Goal: Task Accomplishment & Management: Manage account settings

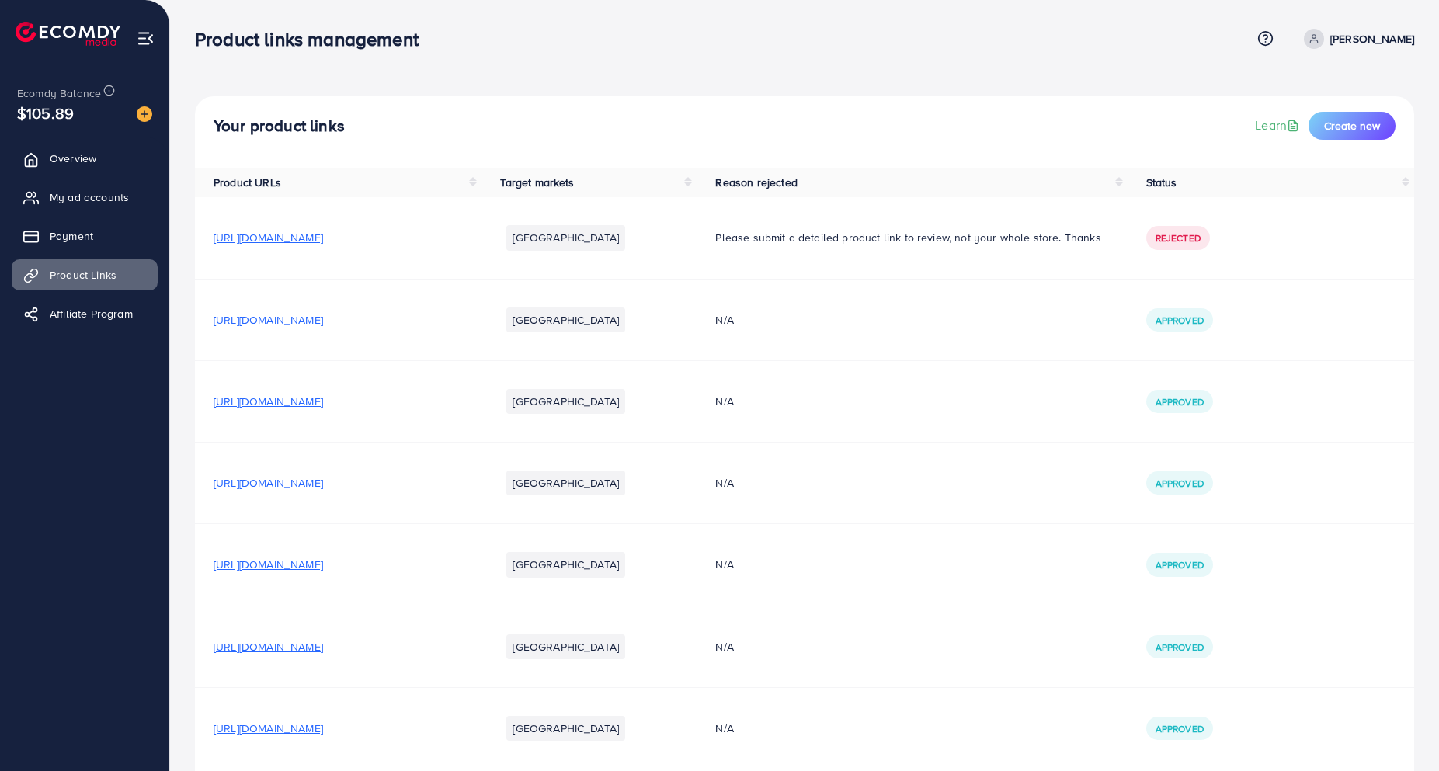
click at [323, 322] on span "[URL][DOMAIN_NAME]" at bounding box center [269, 320] width 110 height 16
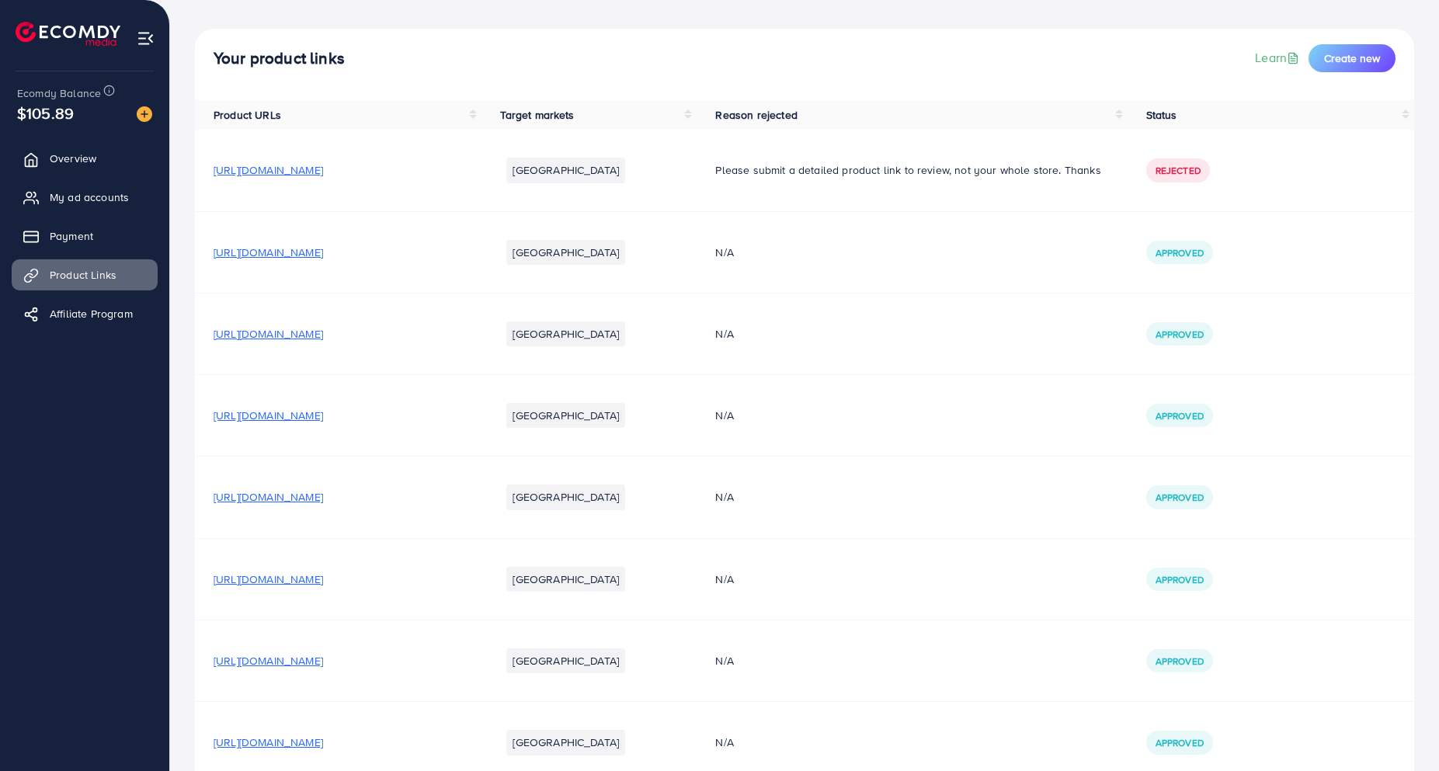
scroll to position [68, 0]
click at [308, 410] on span "[URL][DOMAIN_NAME]" at bounding box center [269, 415] width 110 height 16
click at [323, 411] on span "[URL][DOMAIN_NAME]" at bounding box center [269, 415] width 110 height 16
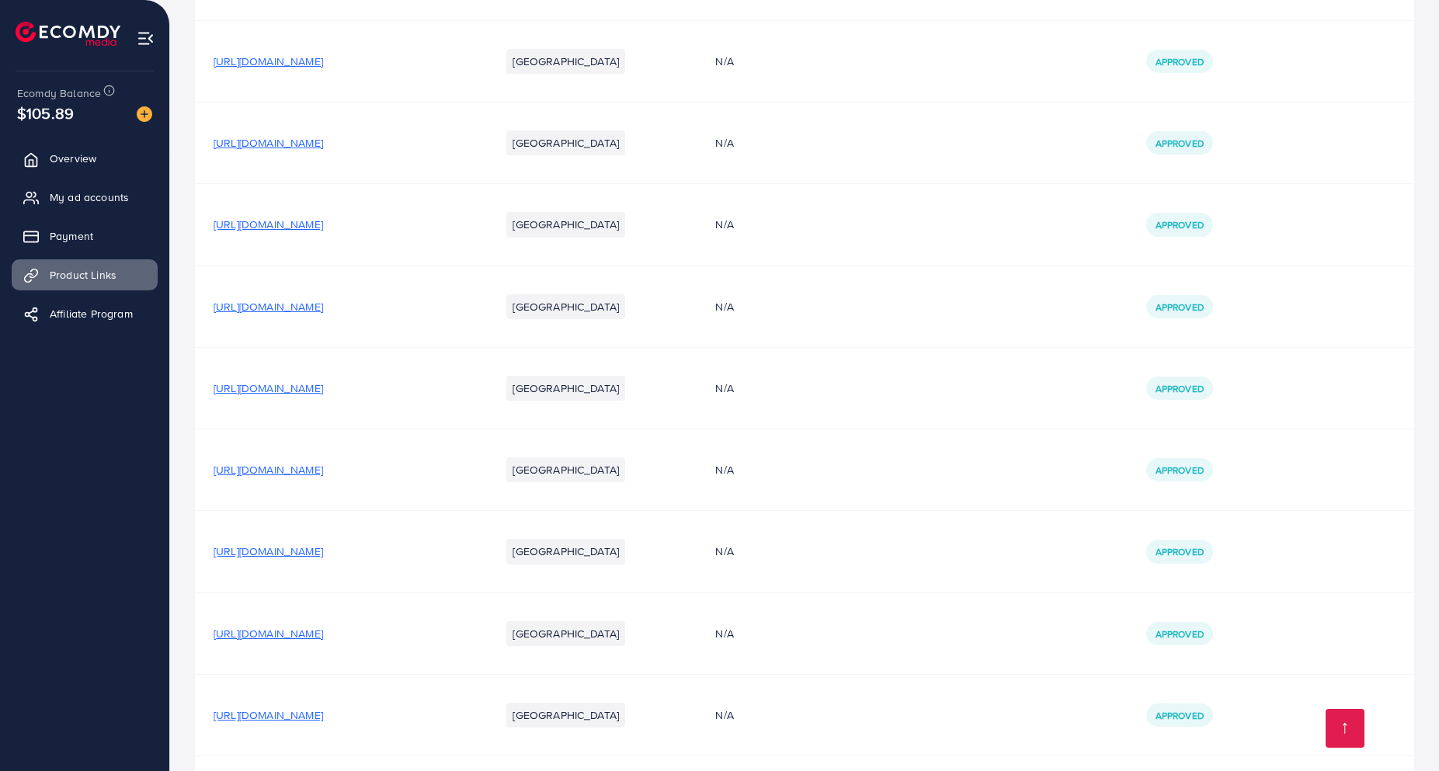
scroll to position [969, 0]
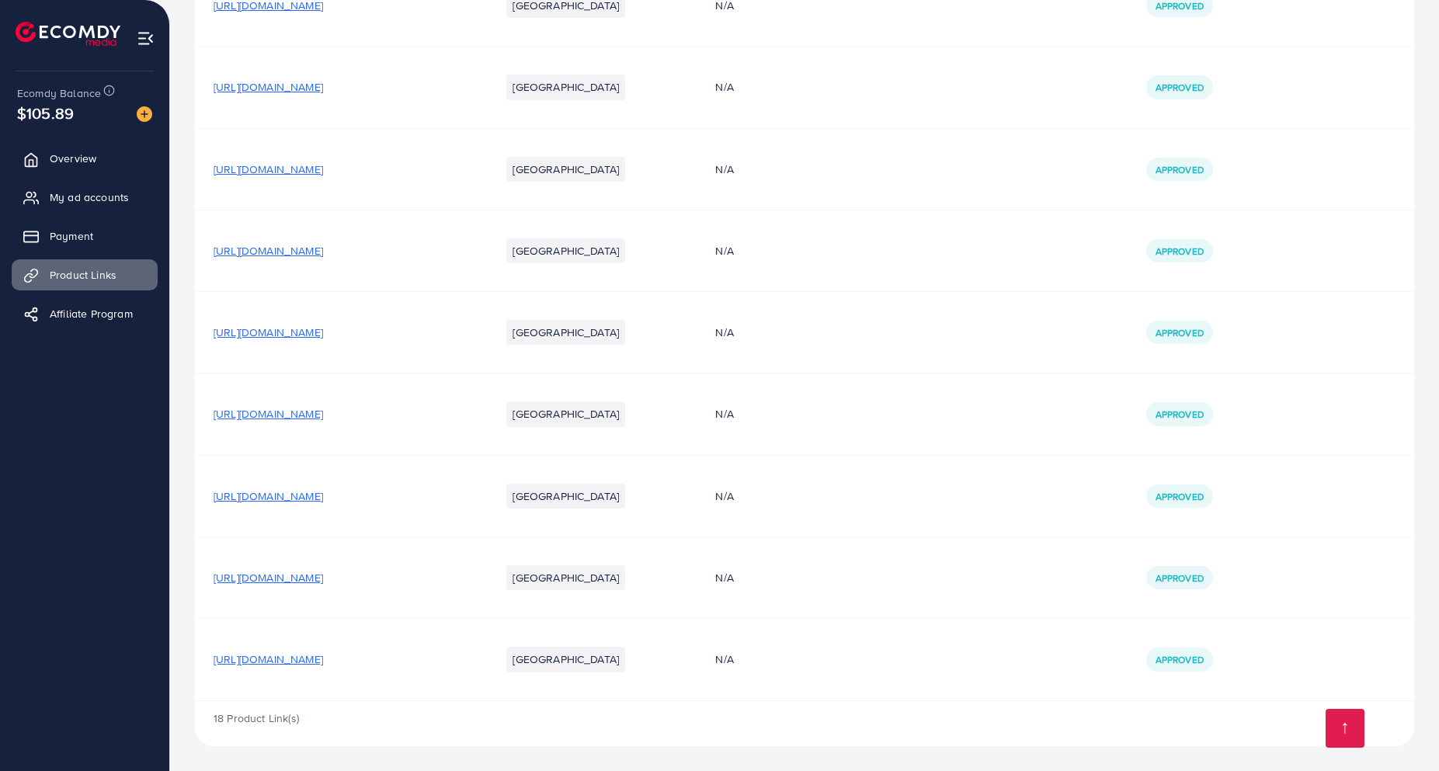
click at [323, 655] on span "[URL][DOMAIN_NAME]" at bounding box center [269, 660] width 110 height 16
click at [66, 189] on link "My ad accounts" at bounding box center [85, 197] width 146 height 31
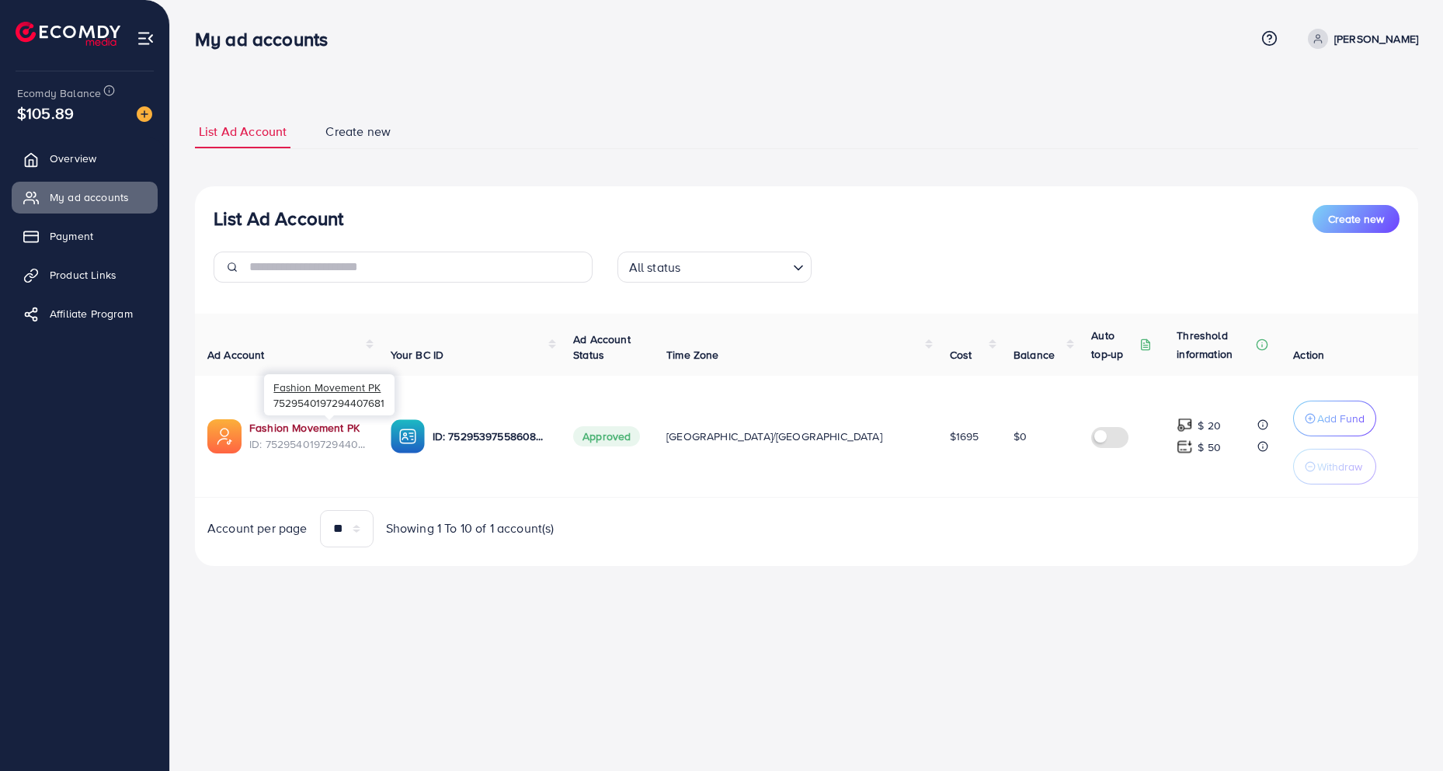
click at [294, 422] on link "Fashion Movement PK" at bounding box center [304, 428] width 110 height 16
click at [74, 274] on span "Product Links" at bounding box center [87, 275] width 67 height 16
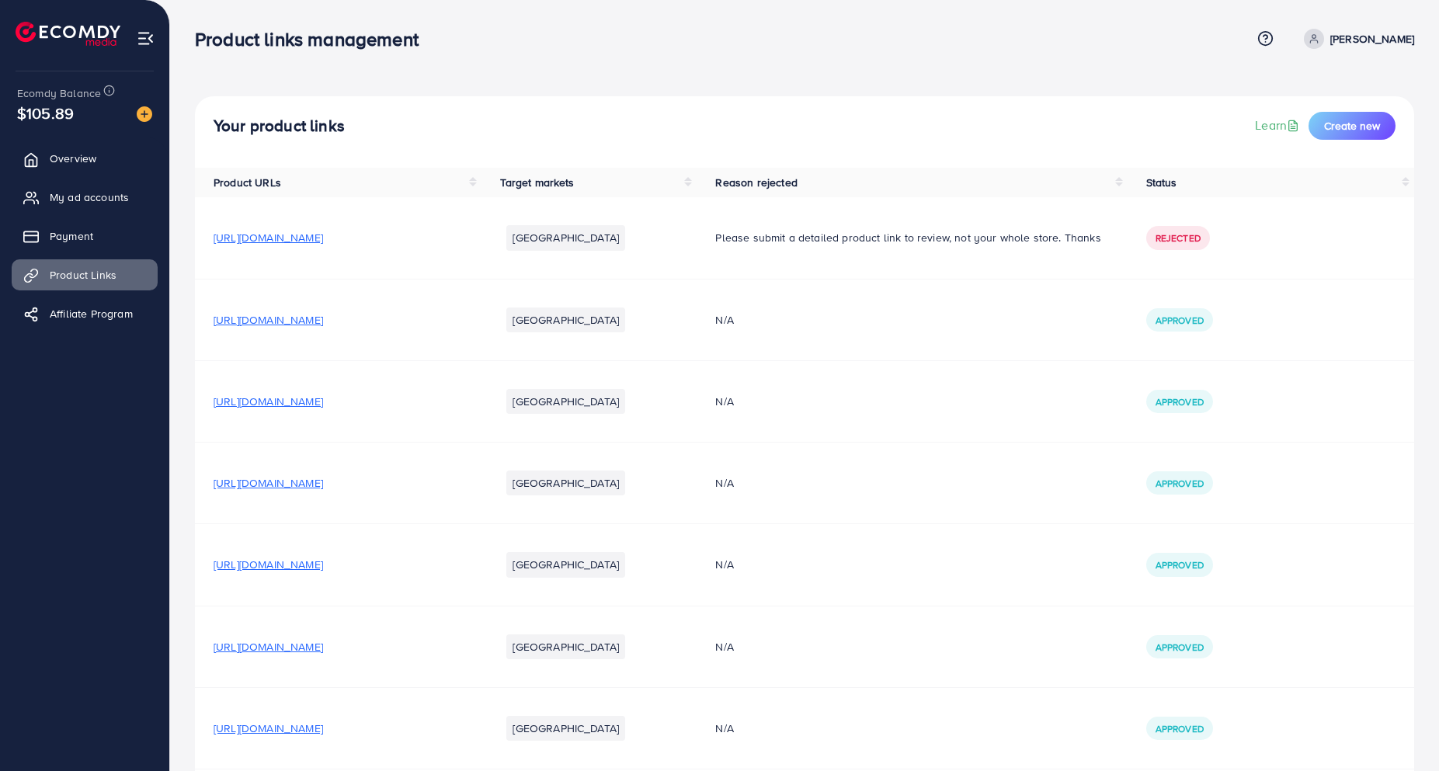
click at [310, 317] on span "[URL][DOMAIN_NAME]" at bounding box center [269, 320] width 110 height 16
click at [323, 486] on span "[URL][DOMAIN_NAME]" at bounding box center [269, 483] width 110 height 16
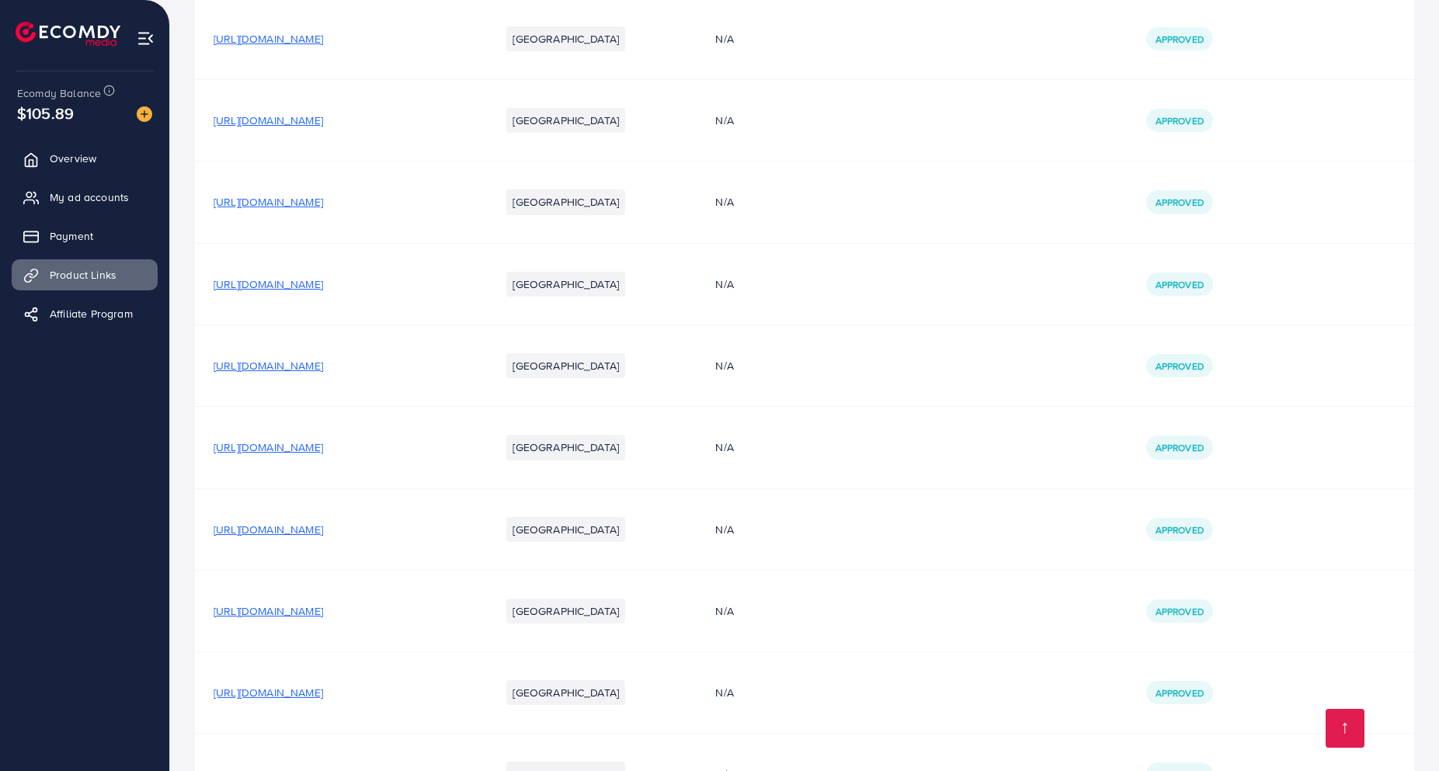
scroll to position [609, 0]
click at [323, 528] on span "[URL][DOMAIN_NAME]" at bounding box center [269, 529] width 110 height 16
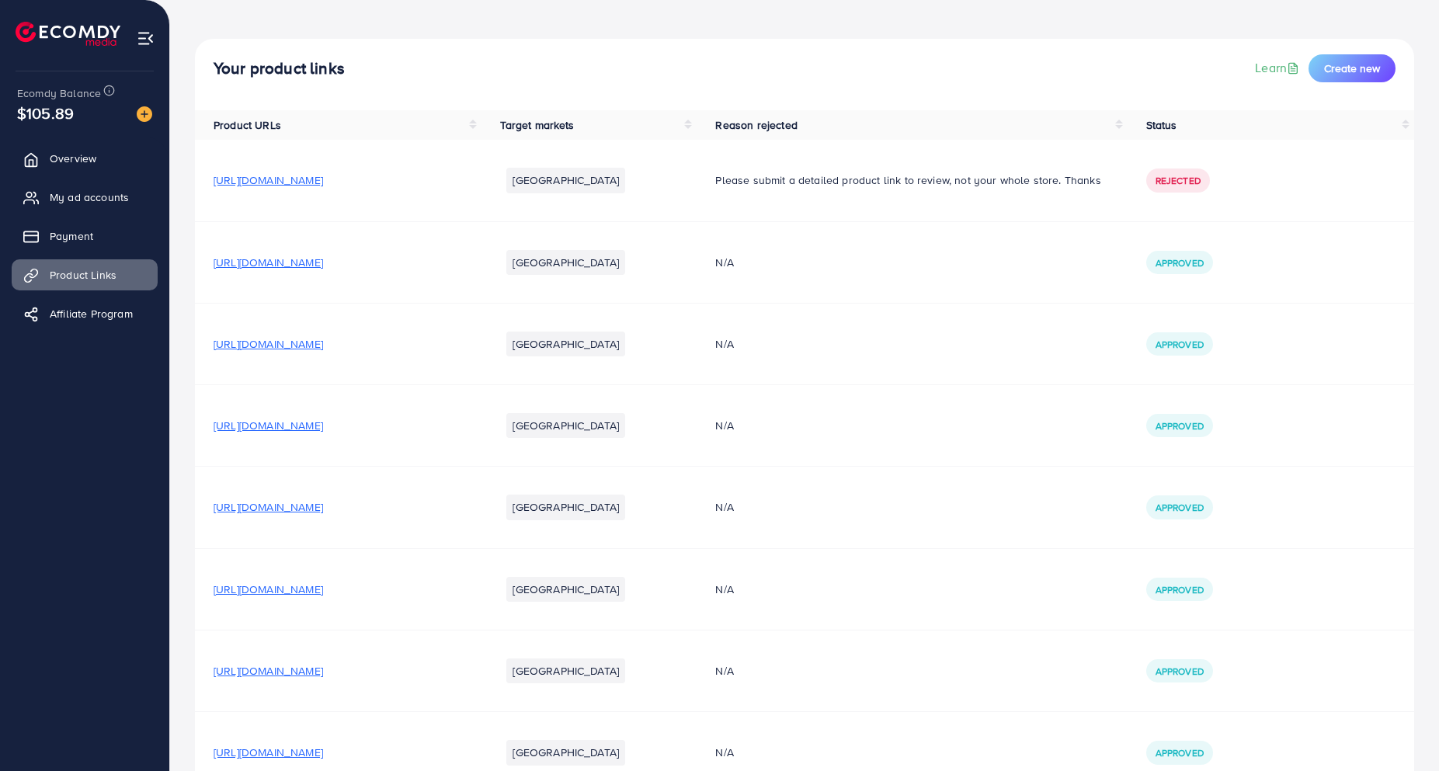
scroll to position [0, 0]
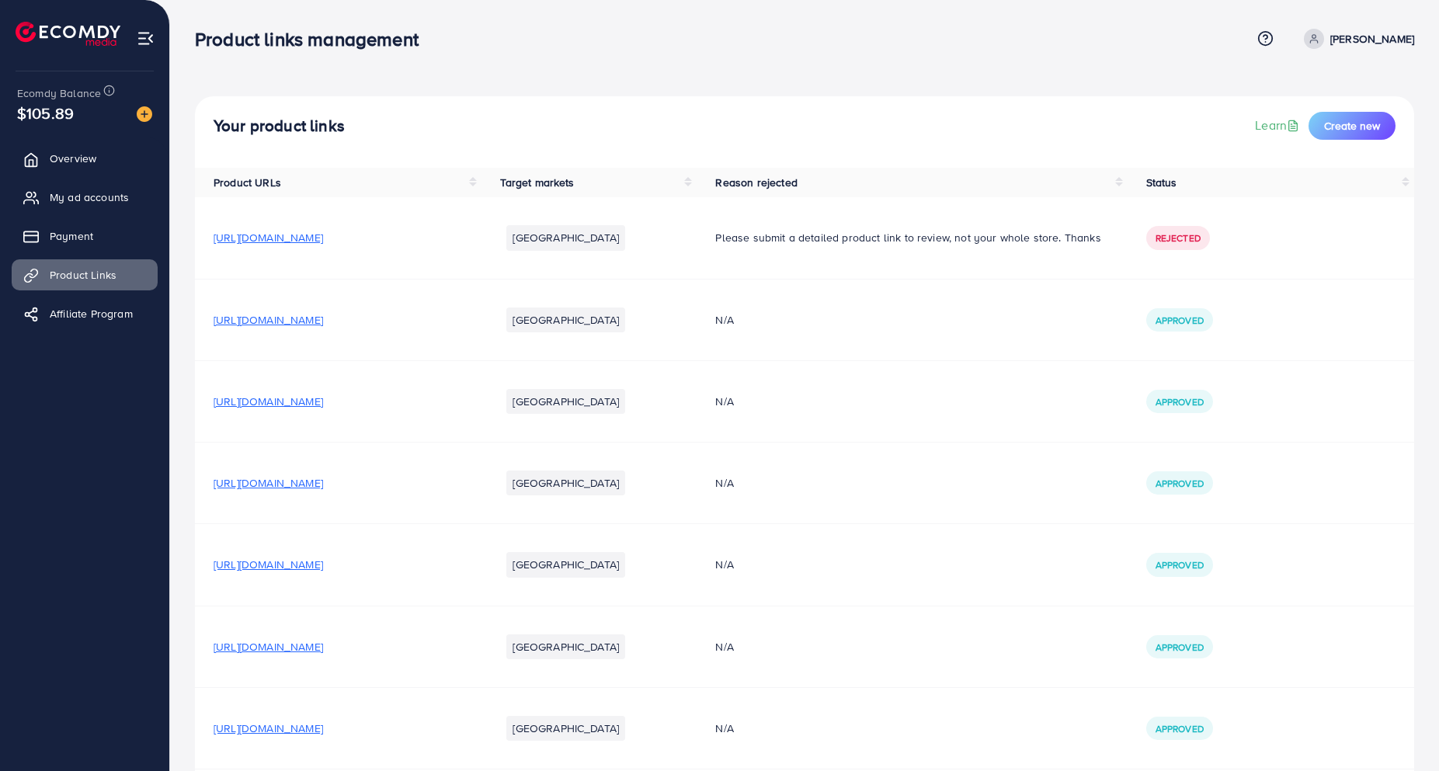
click at [323, 478] on span "[URL][DOMAIN_NAME]" at bounding box center [269, 483] width 110 height 16
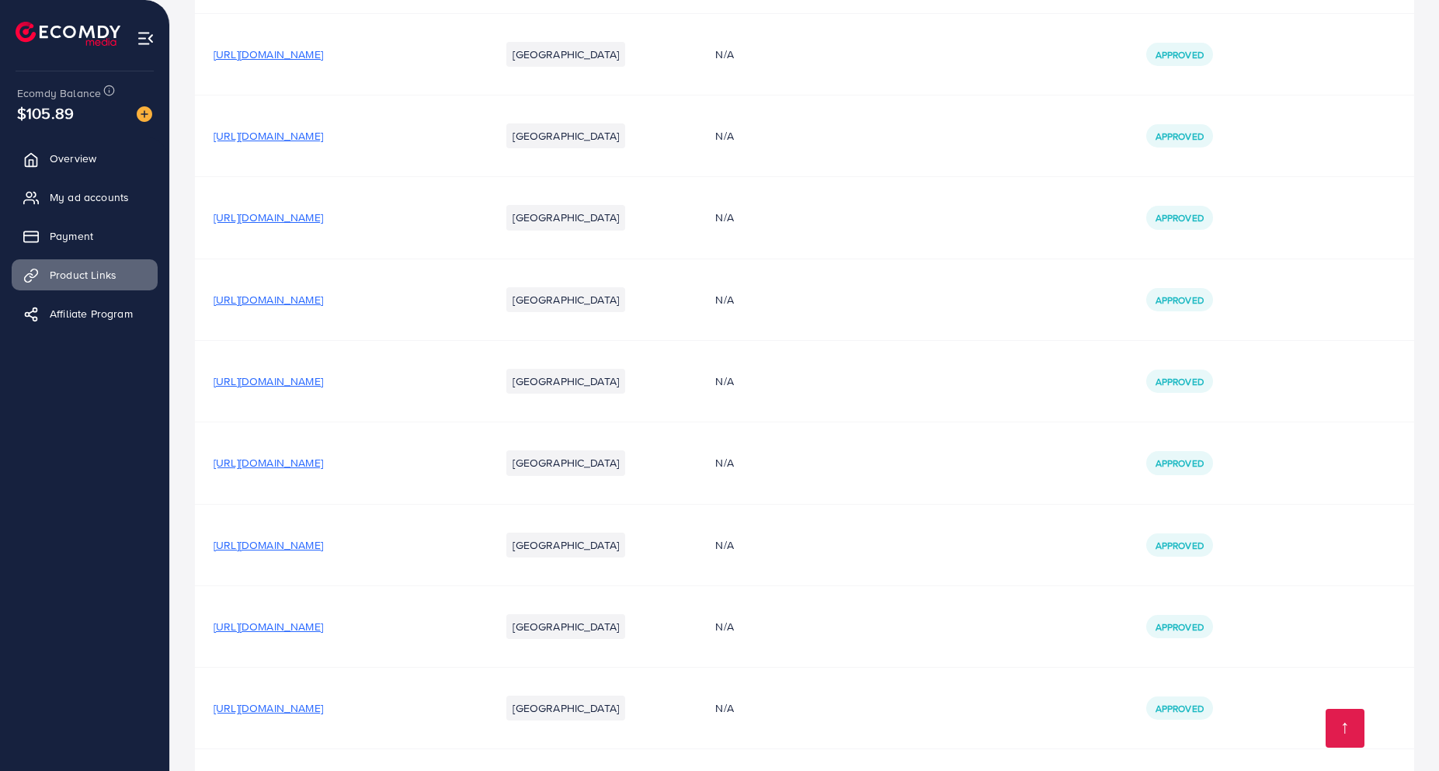
scroll to position [594, 0]
click at [323, 537] on span "[URL][DOMAIN_NAME]" at bounding box center [269, 544] width 110 height 16
click at [93, 203] on span "My ad accounts" at bounding box center [93, 198] width 79 height 16
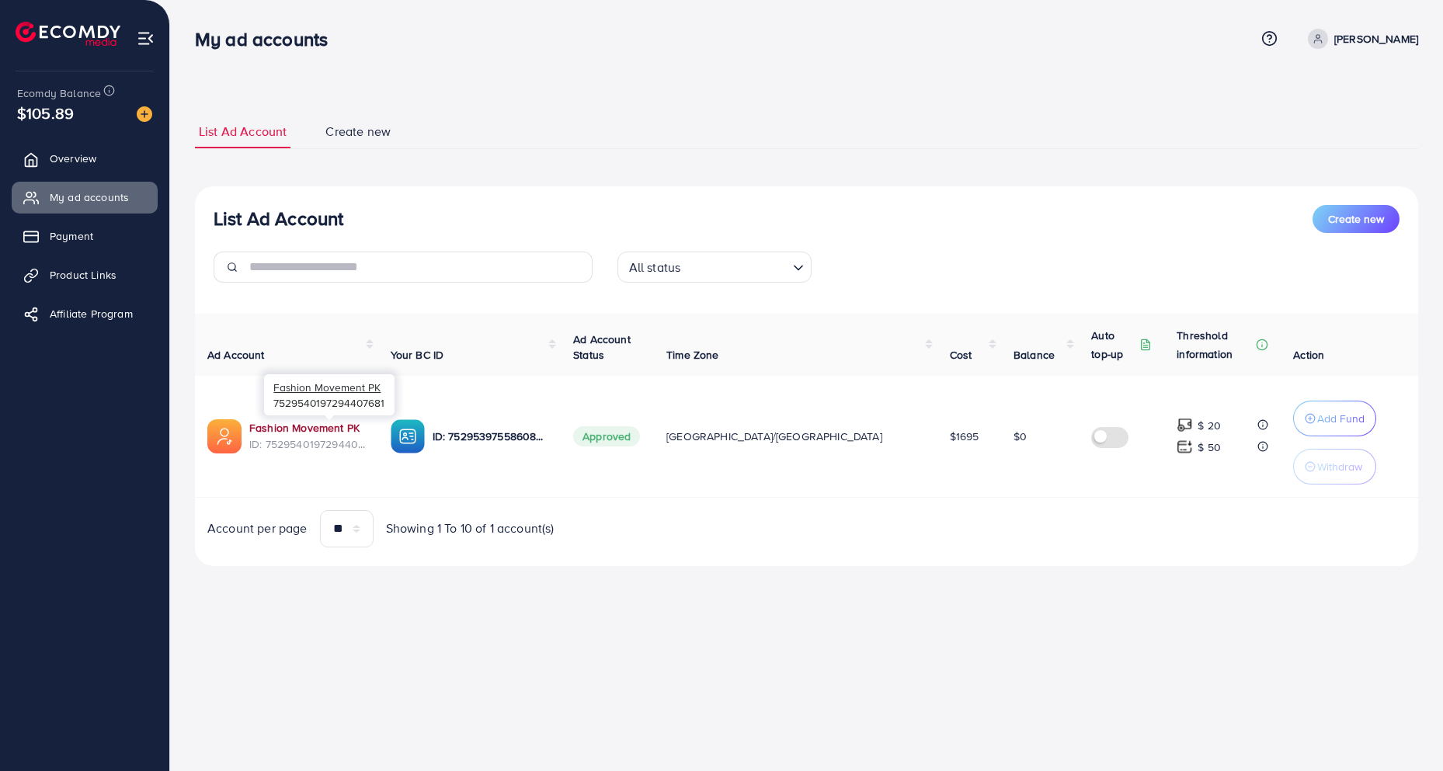
click at [301, 428] on link "Fashion Movement PK" at bounding box center [304, 428] width 110 height 16
click at [617, 139] on ul "List Ad Account Create new" at bounding box center [806, 132] width 1223 height 34
click at [1317, 412] on p "Add Fund" at bounding box center [1340, 418] width 47 height 19
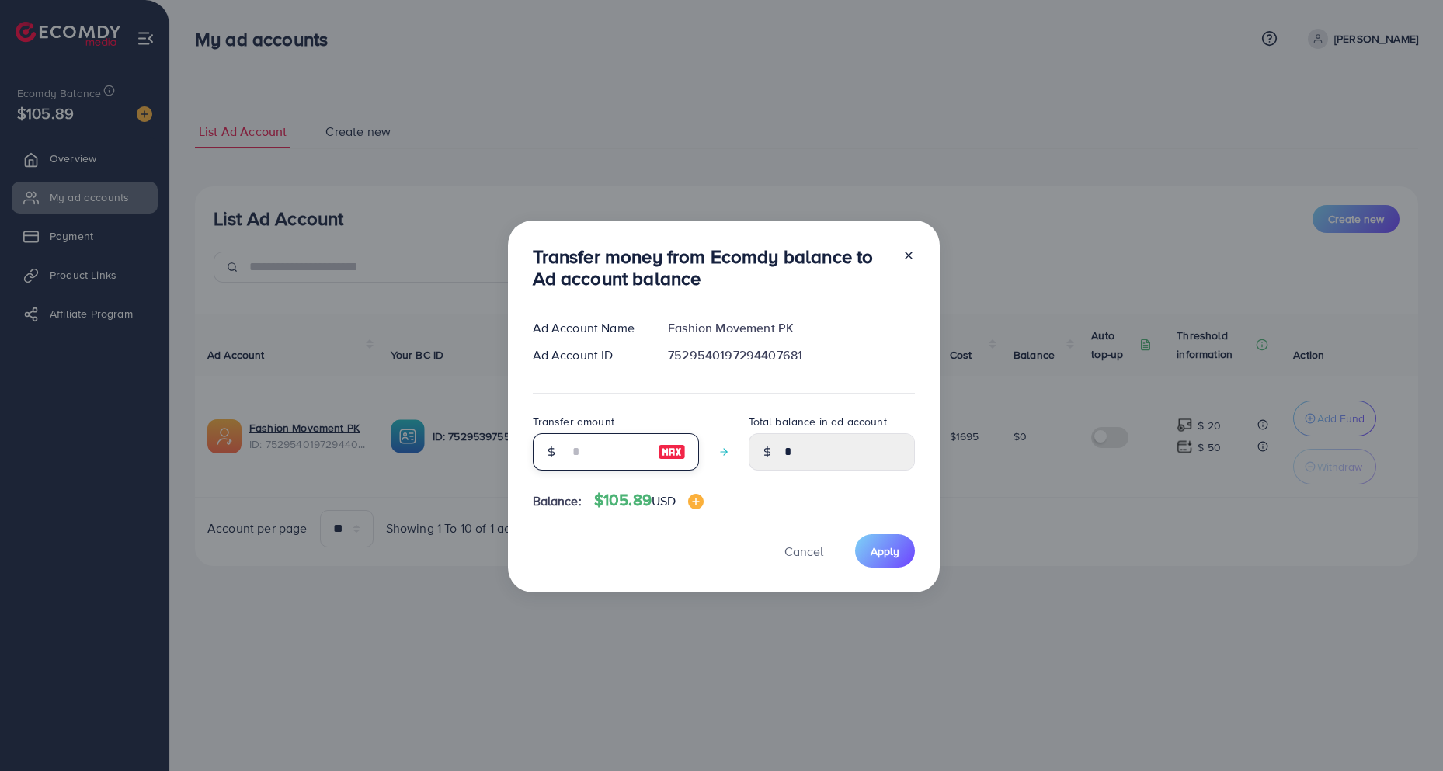
click at [624, 450] on input "number" at bounding box center [608, 451] width 78 height 37
type input "*"
type input "****"
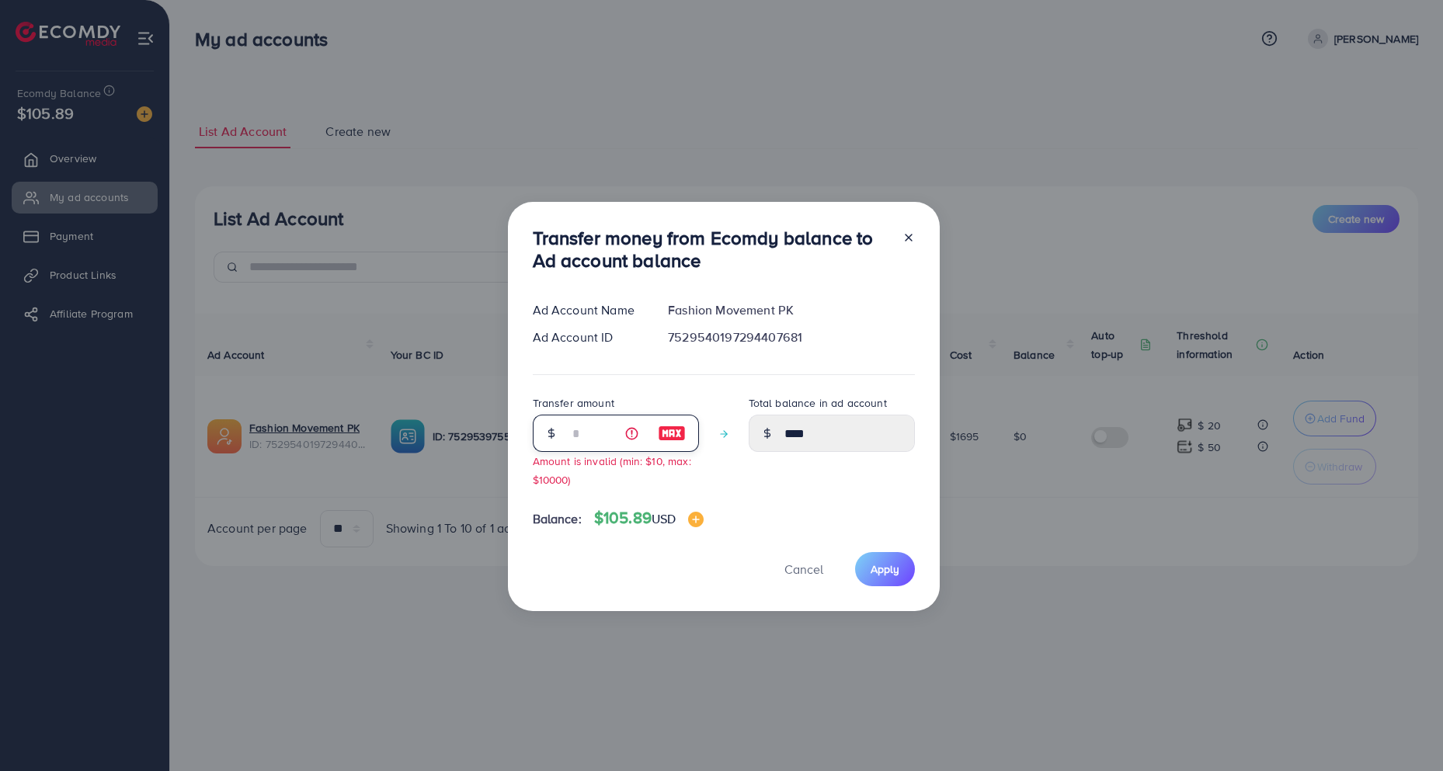
type input "**"
type input "*****"
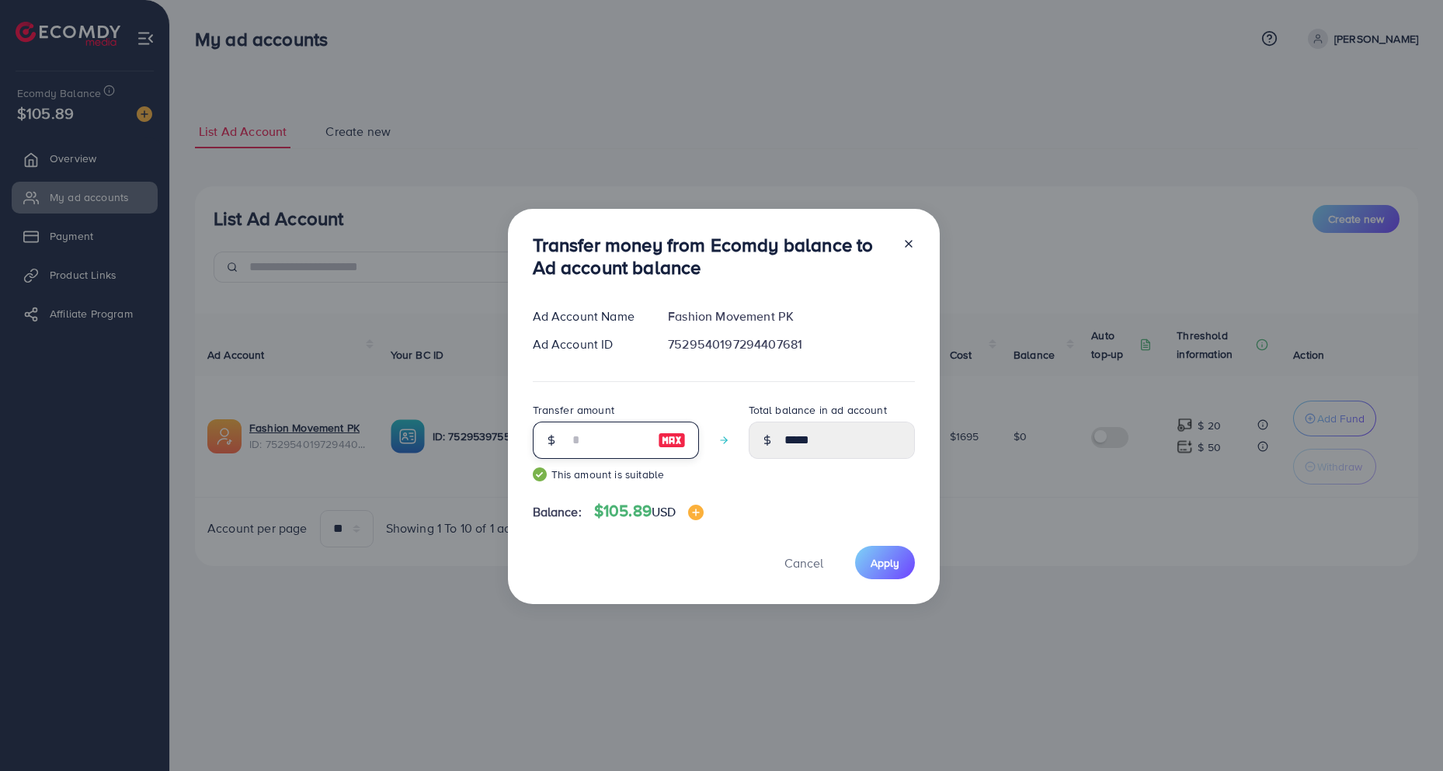
type input "**"
click at [894, 564] on span "Apply" at bounding box center [885, 563] width 29 height 16
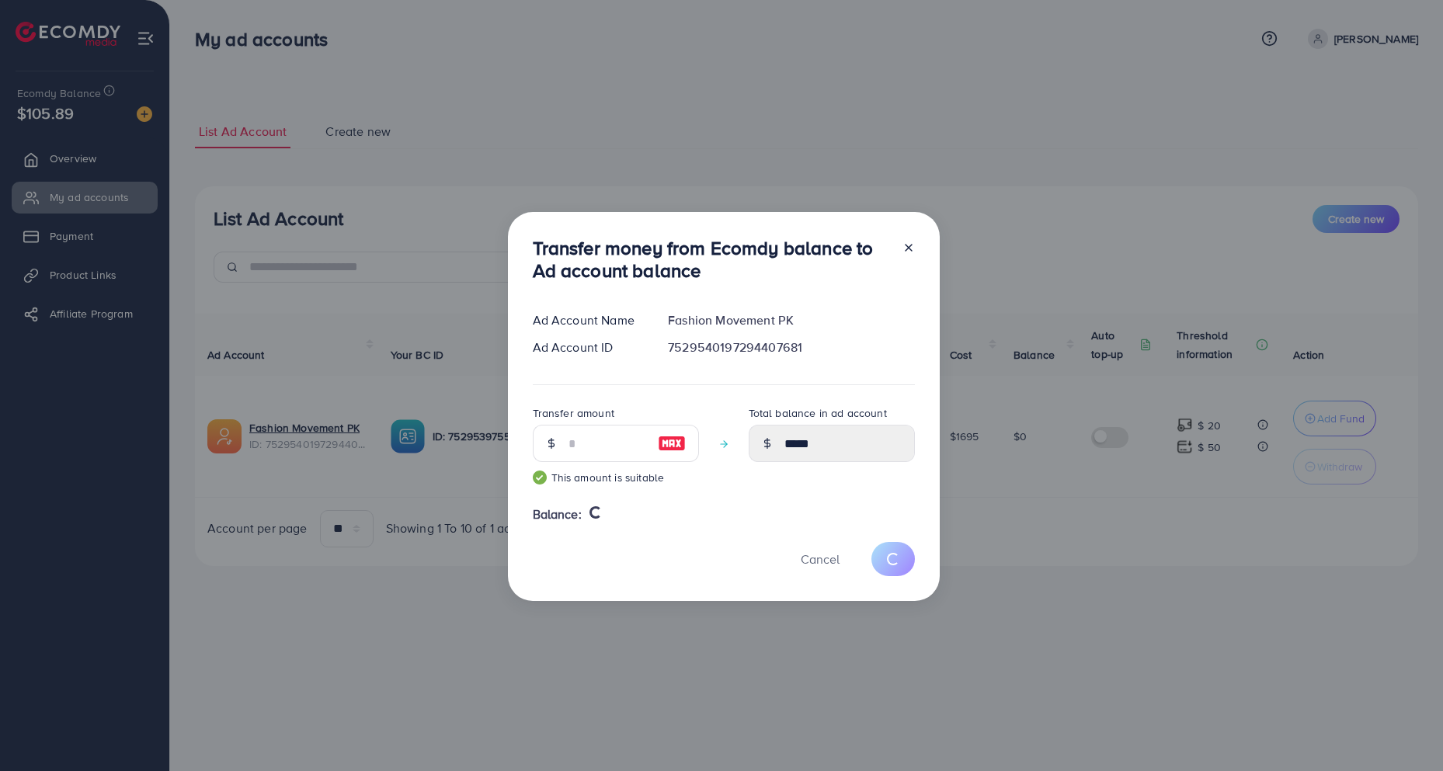
type input "*"
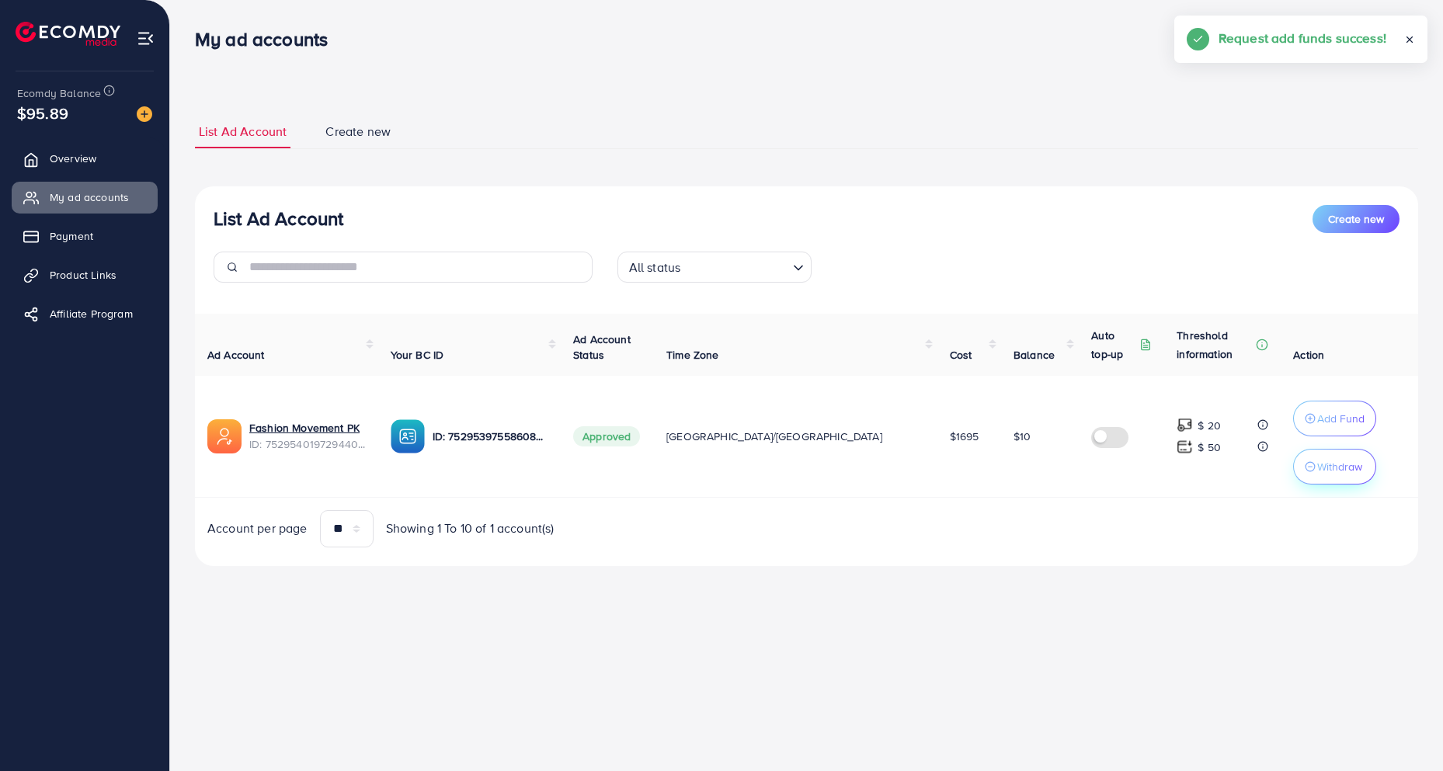
click at [1317, 464] on p "Withdraw" at bounding box center [1339, 466] width 45 height 19
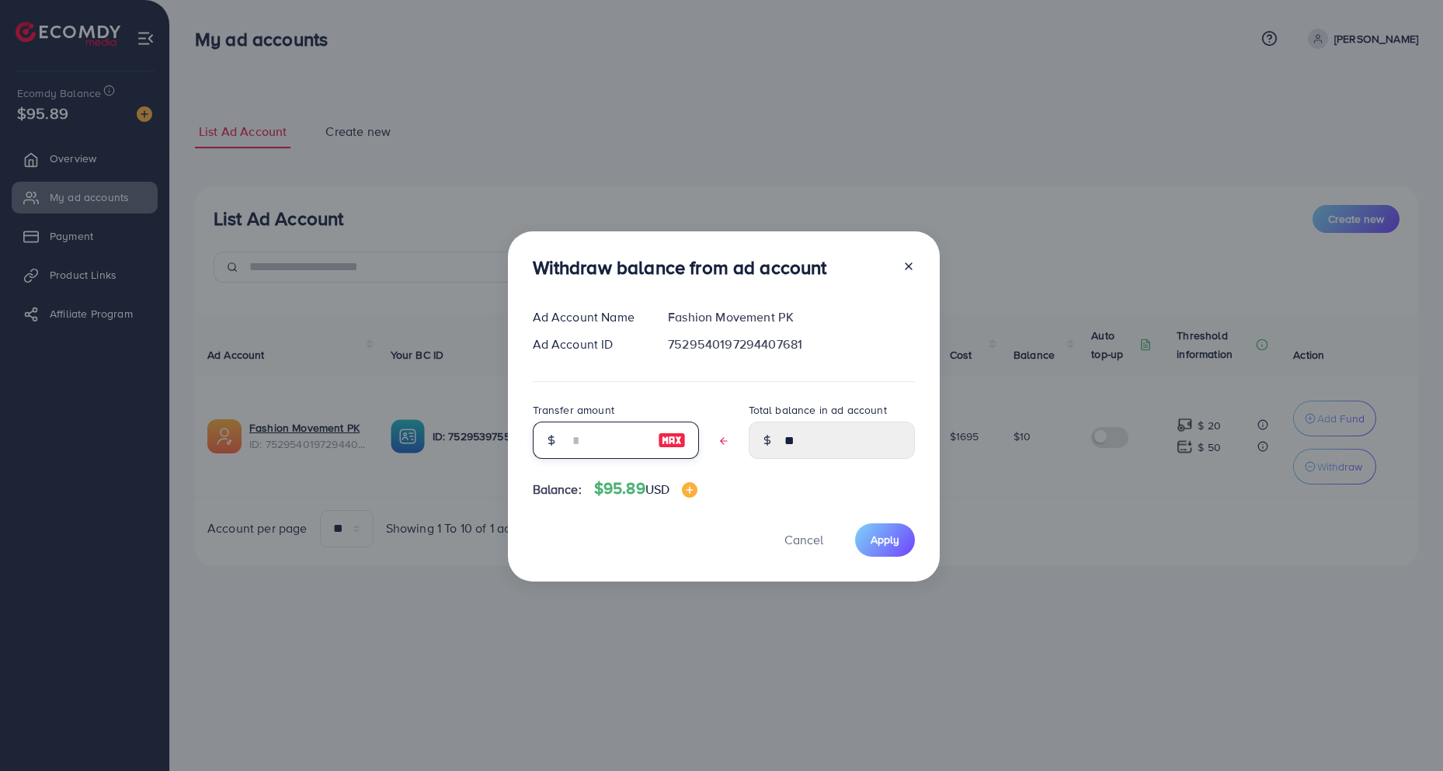
click at [615, 443] on input "text" at bounding box center [608, 440] width 78 height 37
type input "*"
type input "****"
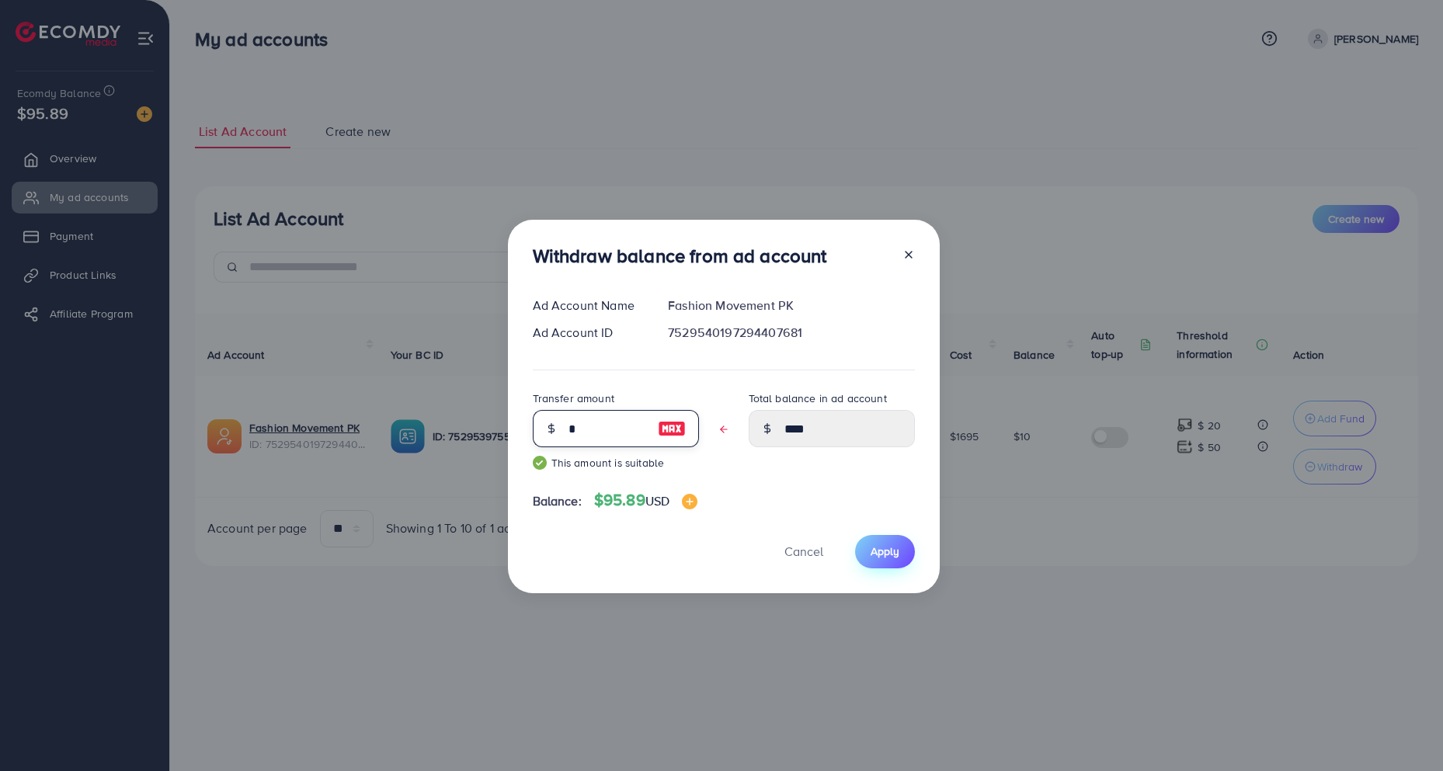
type input "*"
click at [898, 549] on button "Apply" at bounding box center [885, 551] width 60 height 33
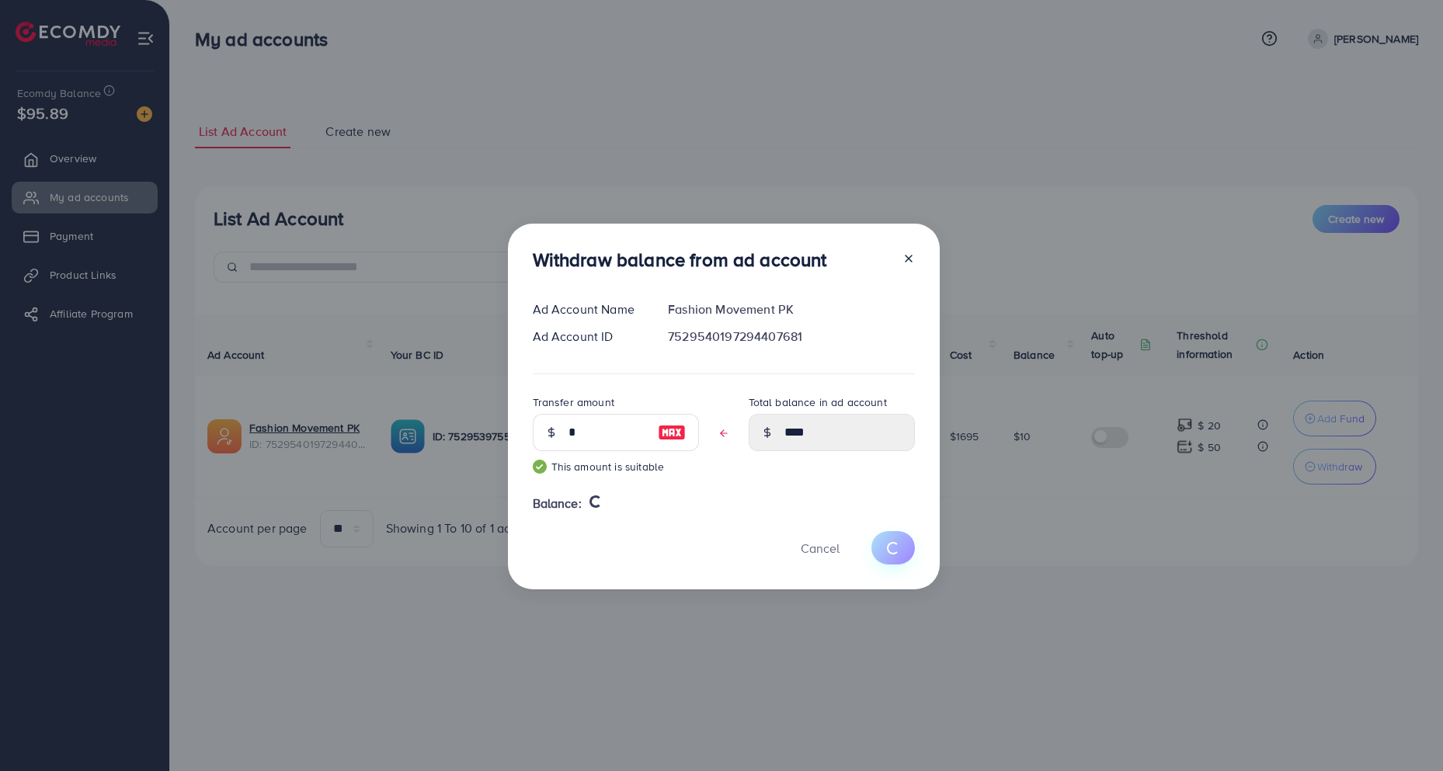
type input "**"
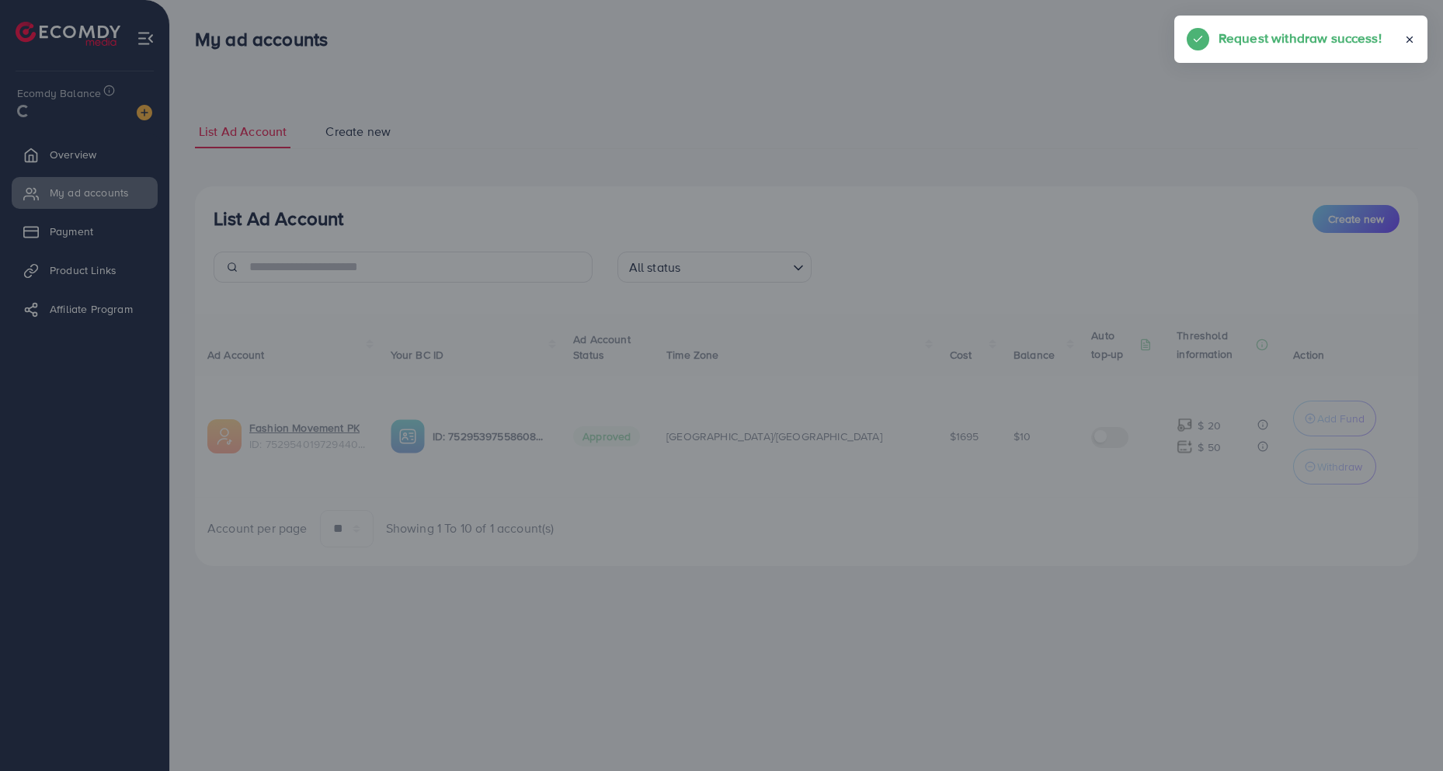
click at [676, 117] on div "Withdraw balance from ad account Ad Account Name Fashion Movement PK Ad Account…" at bounding box center [721, 385] width 1443 height 771
